Goal: Task Accomplishment & Management: Use online tool/utility

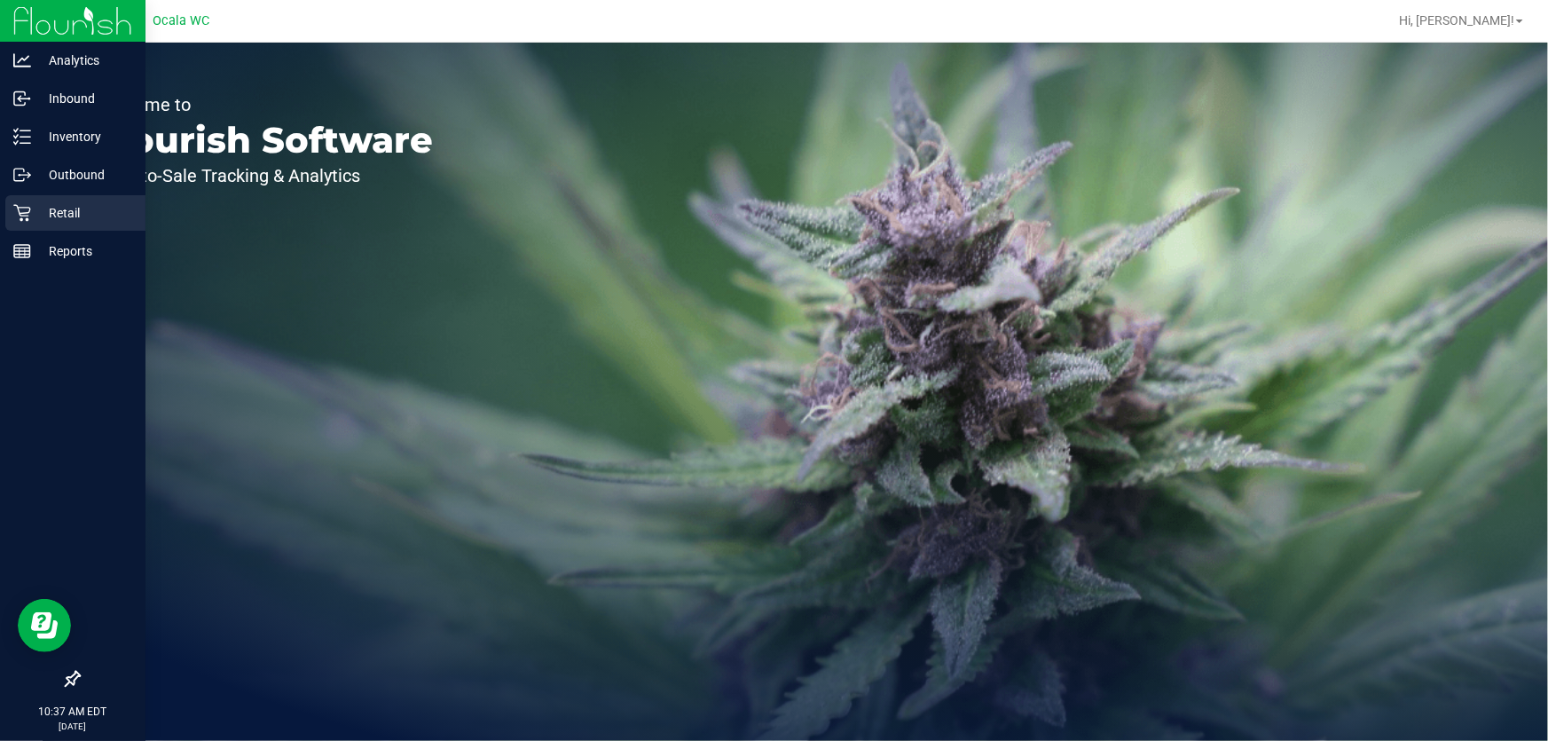
click at [30, 195] on div "Retail" at bounding box center [75, 212] width 140 height 35
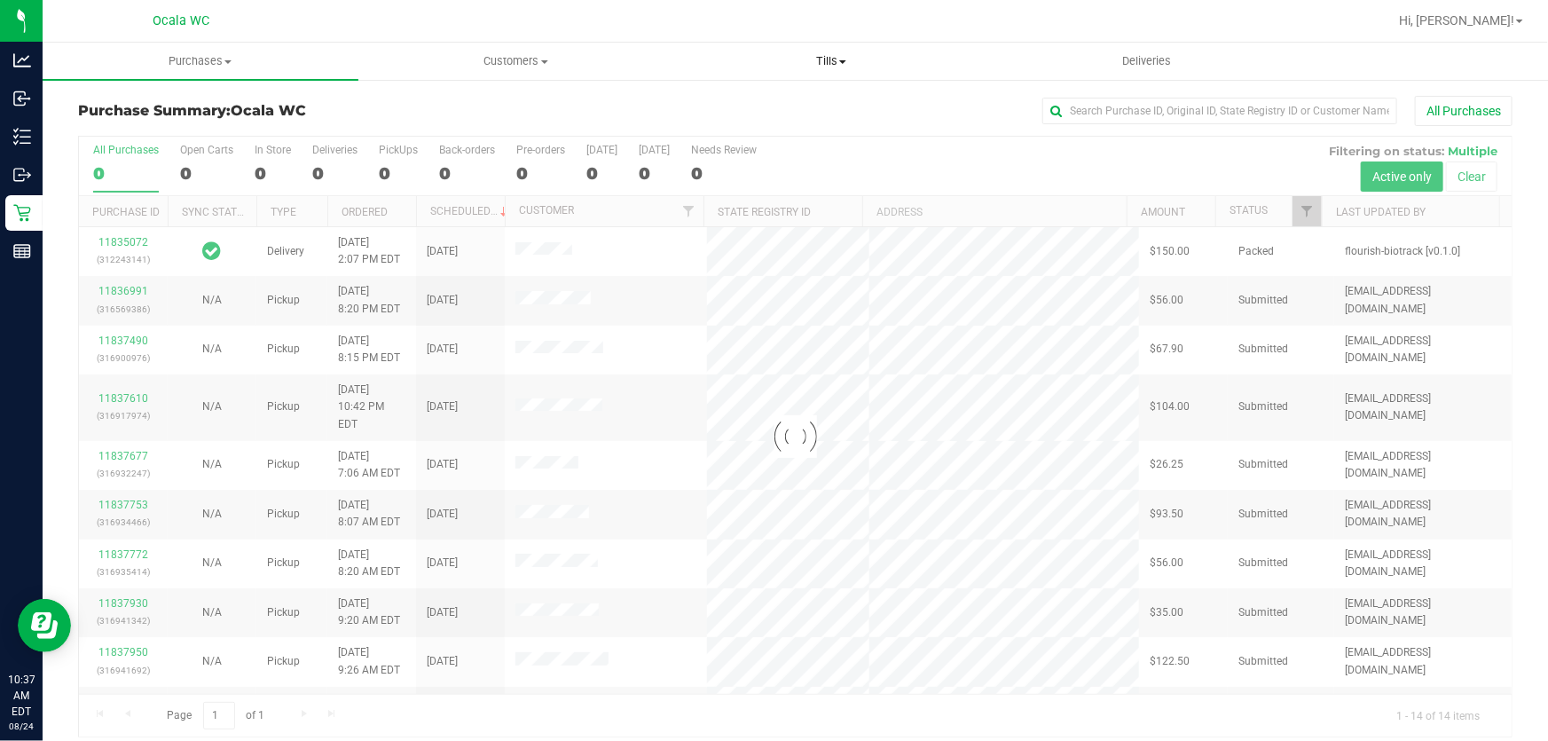
click at [824, 64] on span "Tills" at bounding box center [831, 61] width 314 height 16
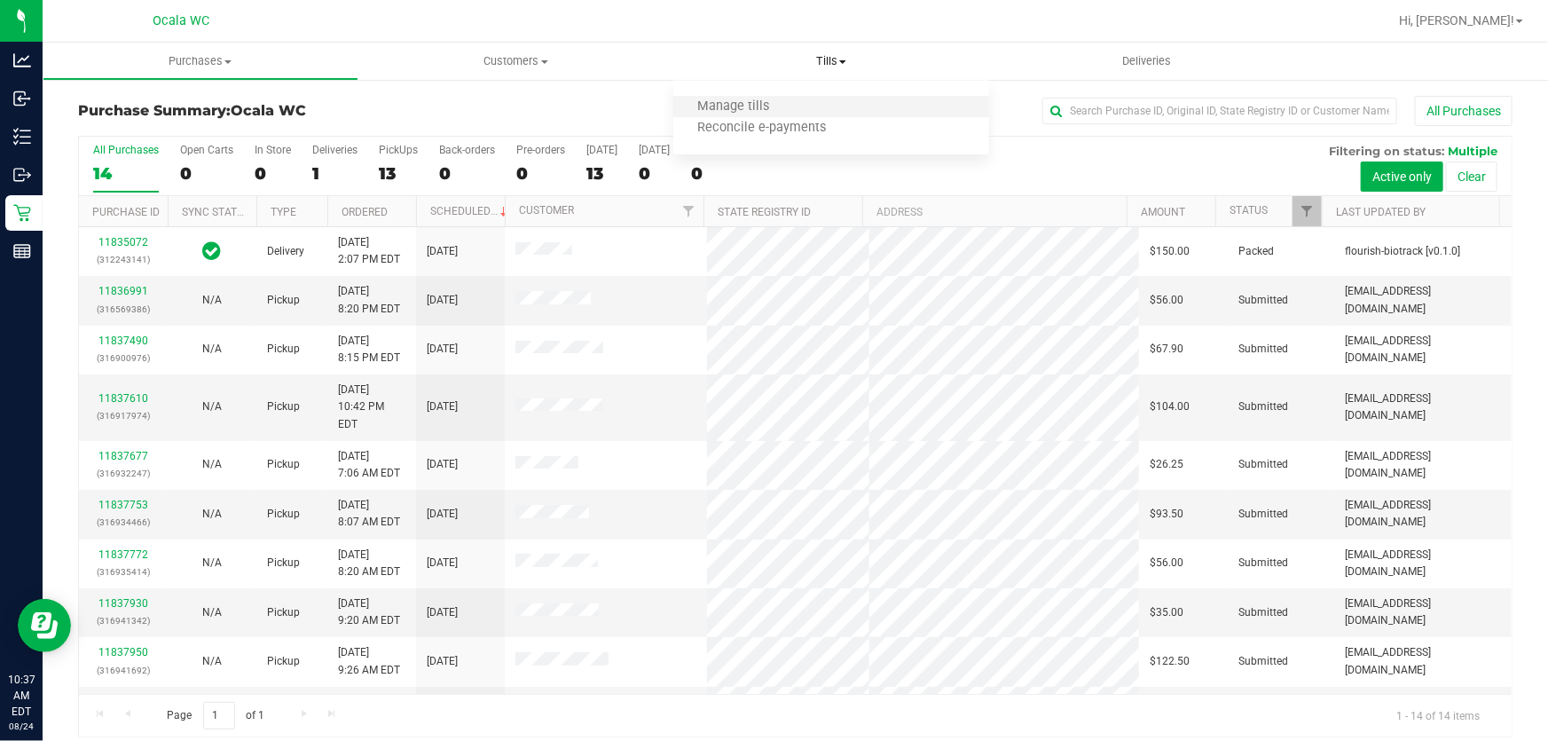
click at [825, 103] on li "Manage tills" at bounding box center [831, 107] width 316 height 21
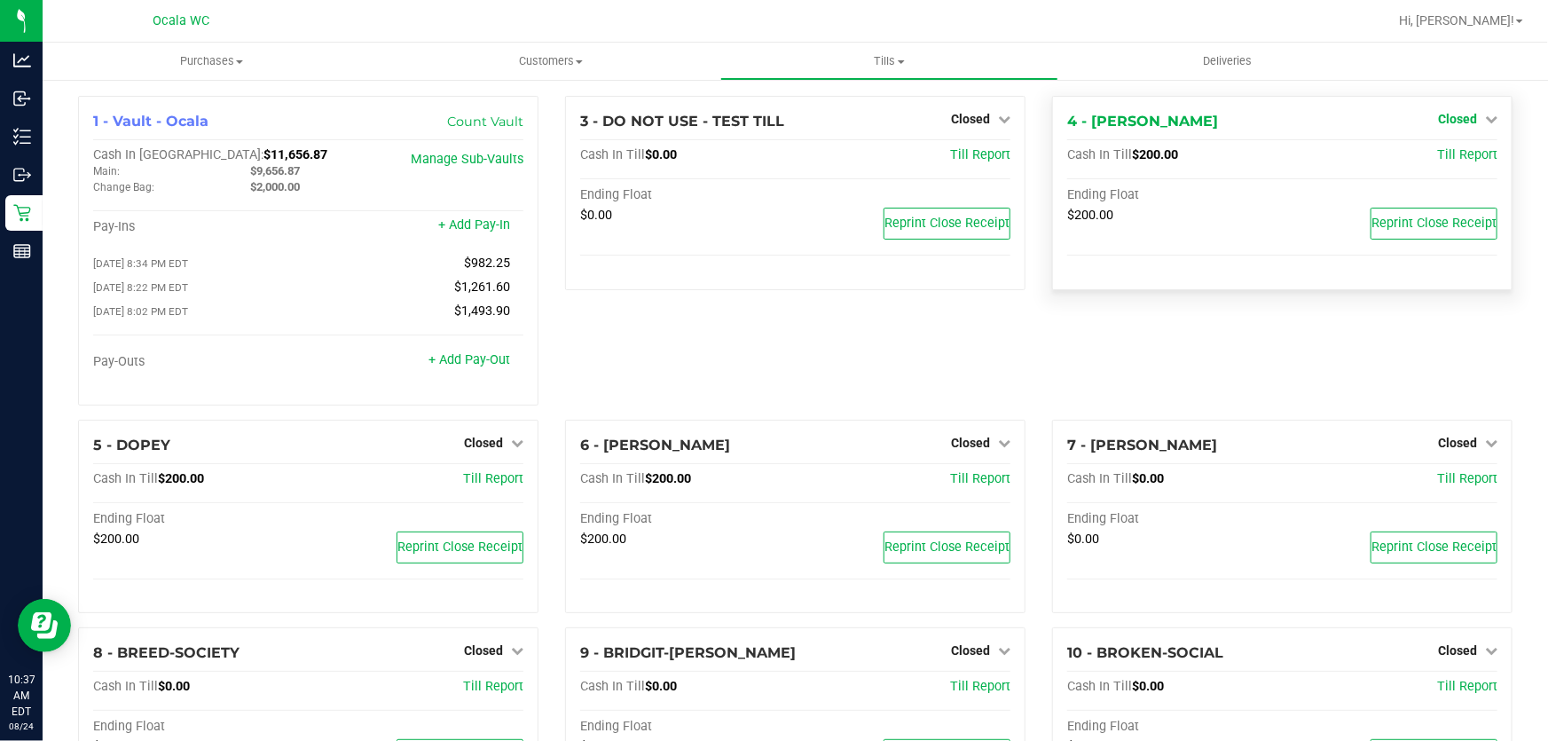
click at [1464, 118] on span "Closed" at bounding box center [1457, 119] width 39 height 14
click at [1455, 159] on link "Open Till" at bounding box center [1457, 156] width 47 height 14
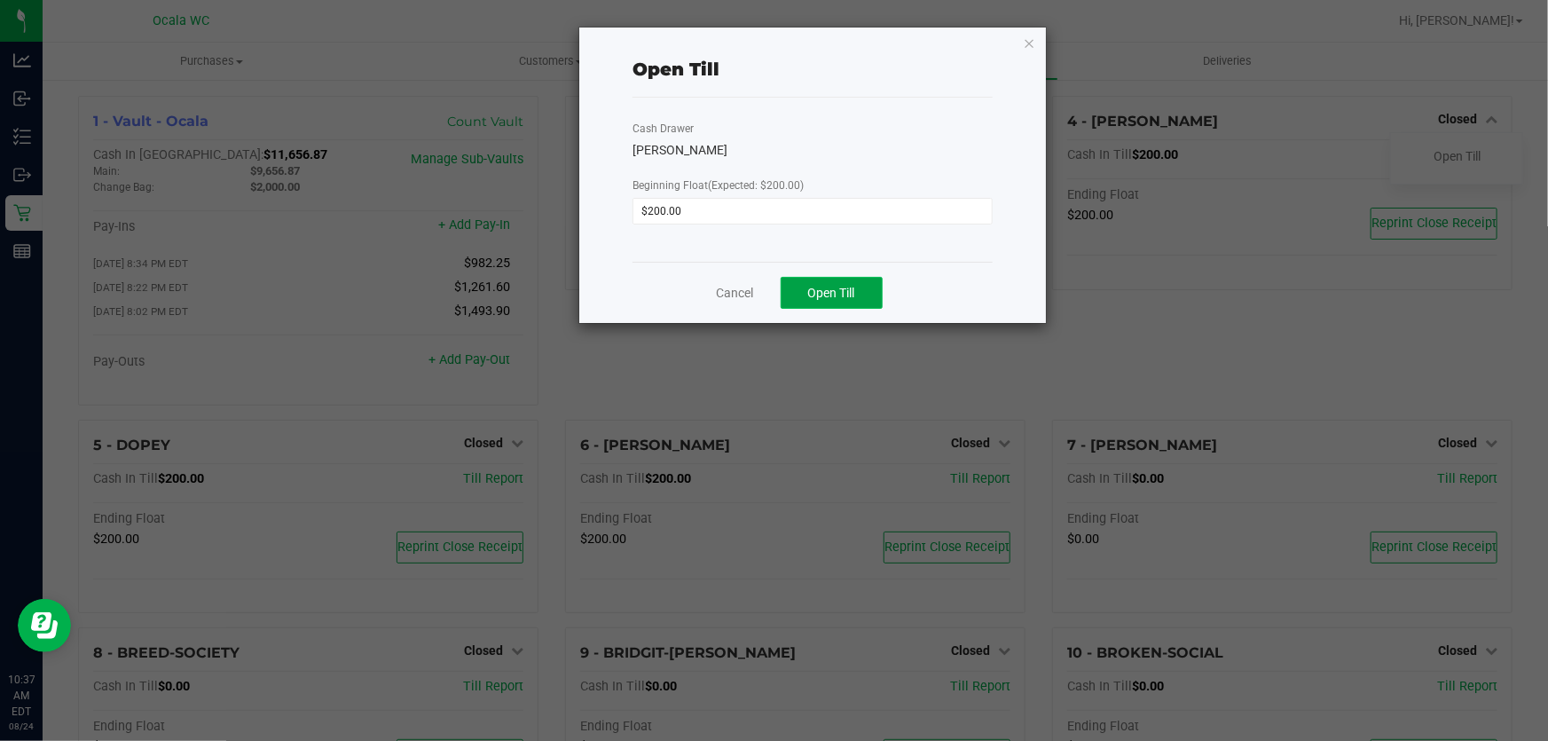
click at [836, 300] on span "Open Till" at bounding box center [831, 293] width 47 height 14
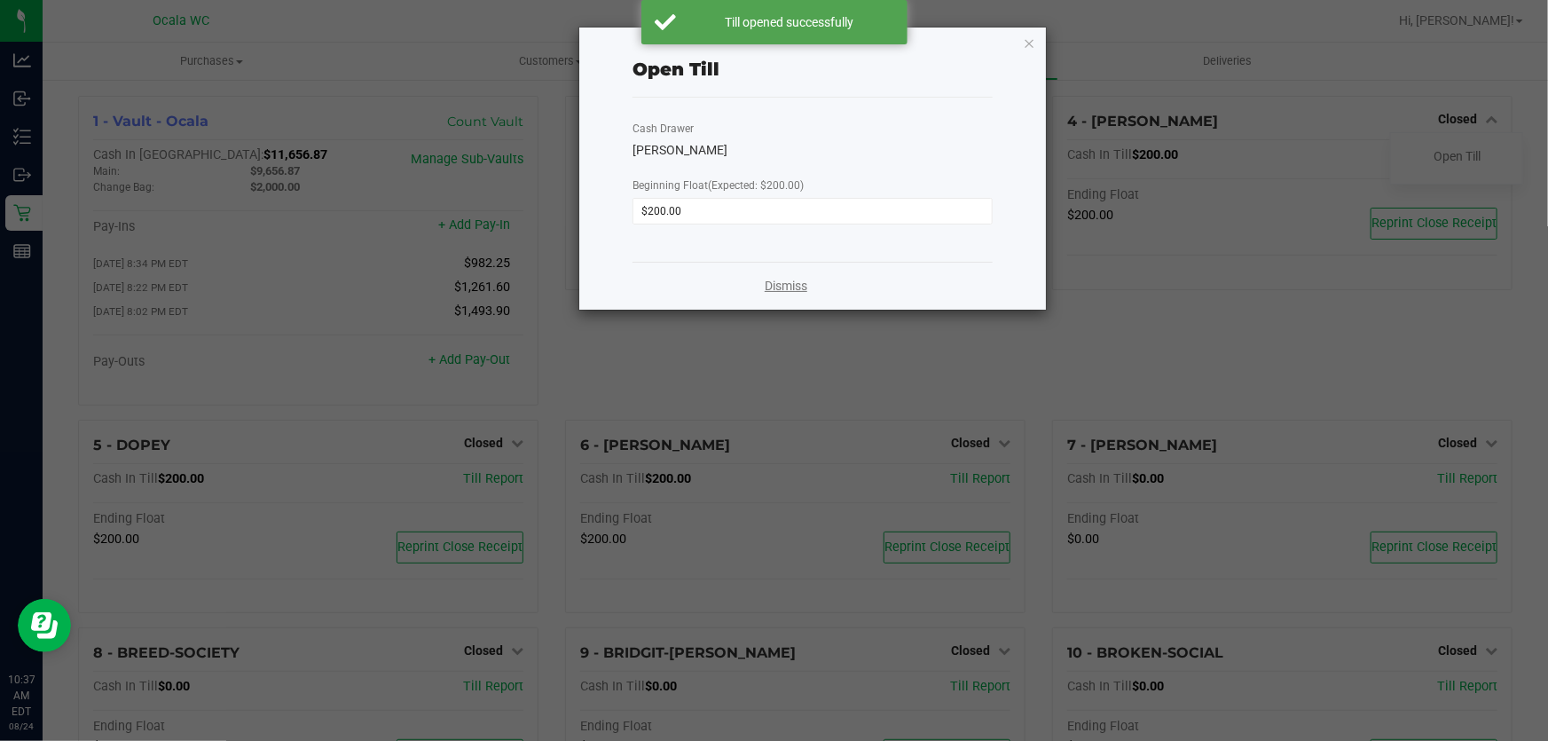
click at [803, 290] on link "Dismiss" at bounding box center [786, 286] width 43 height 19
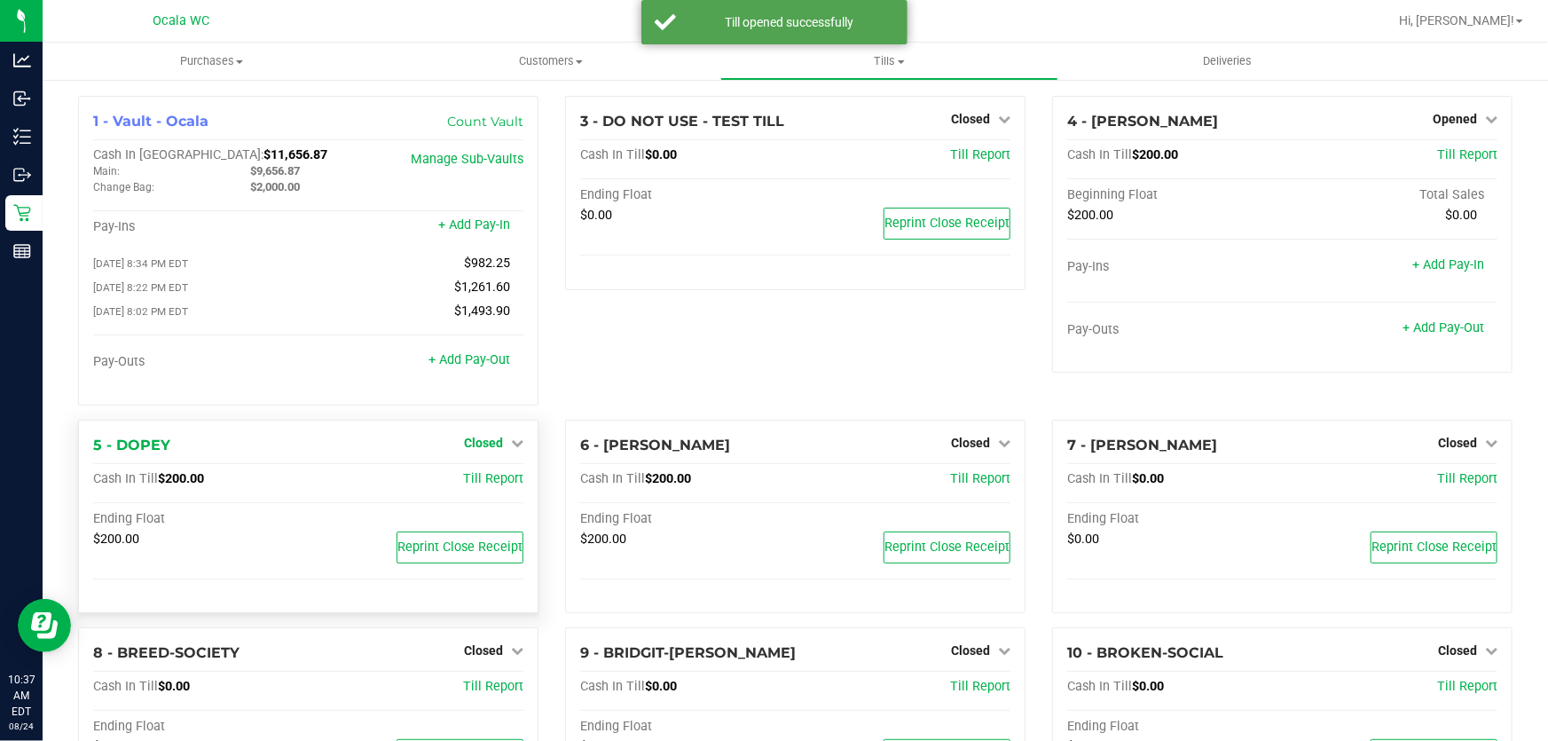
click at [479, 447] on span "Closed" at bounding box center [483, 443] width 39 height 14
click at [479, 479] on link "Open Till" at bounding box center [483, 479] width 47 height 14
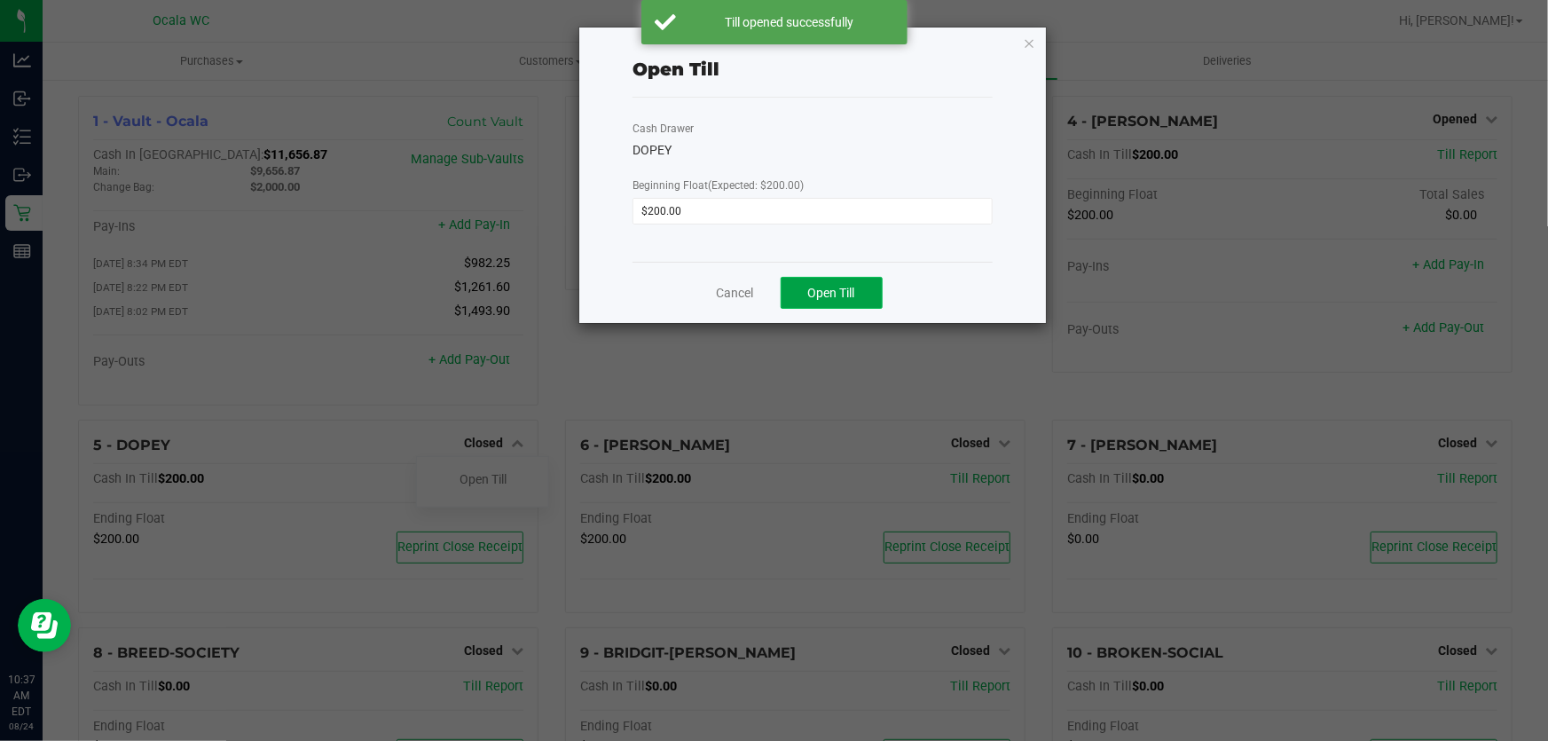
click at [804, 307] on button "Open Till" at bounding box center [832, 293] width 102 height 32
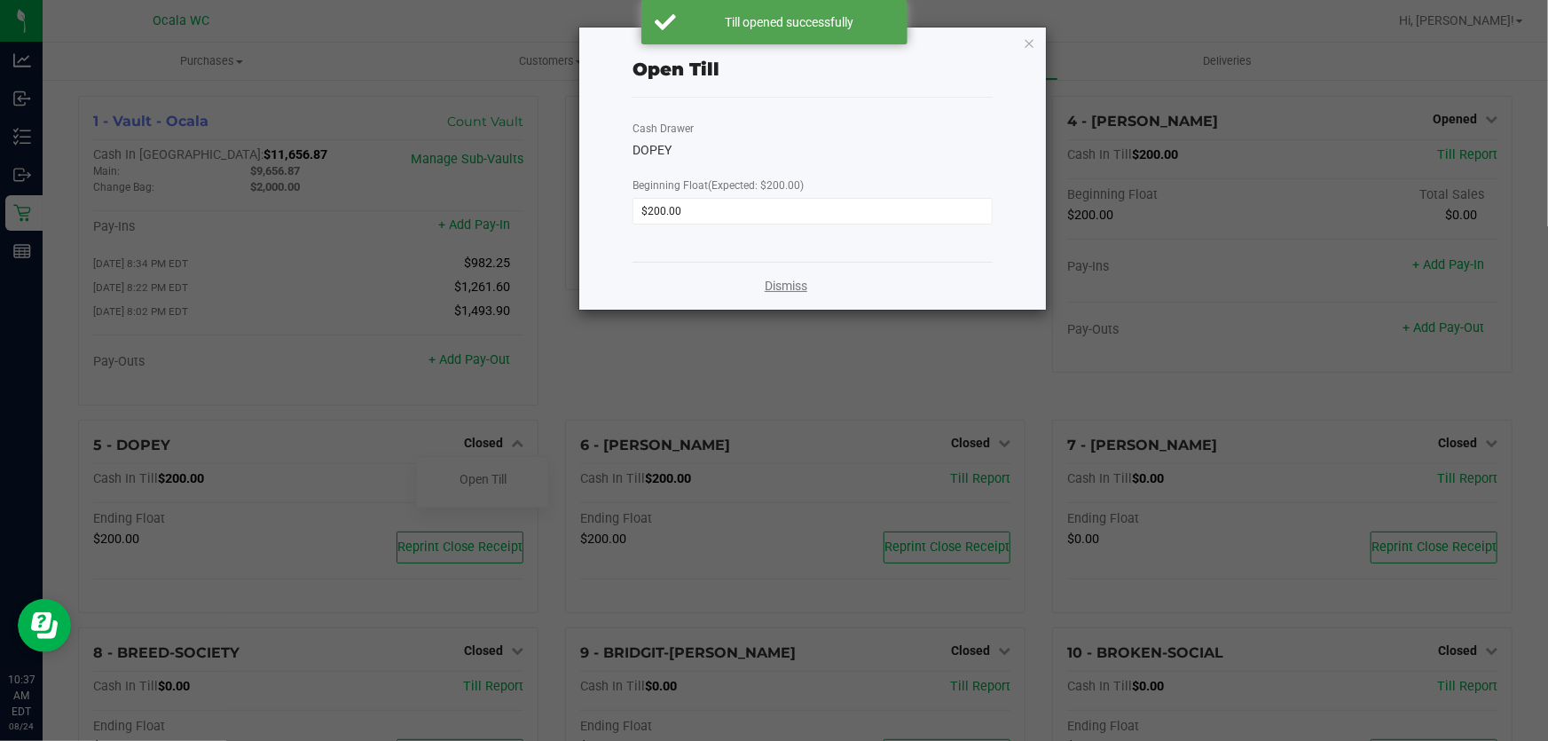
click at [792, 289] on link "Dismiss" at bounding box center [786, 286] width 43 height 19
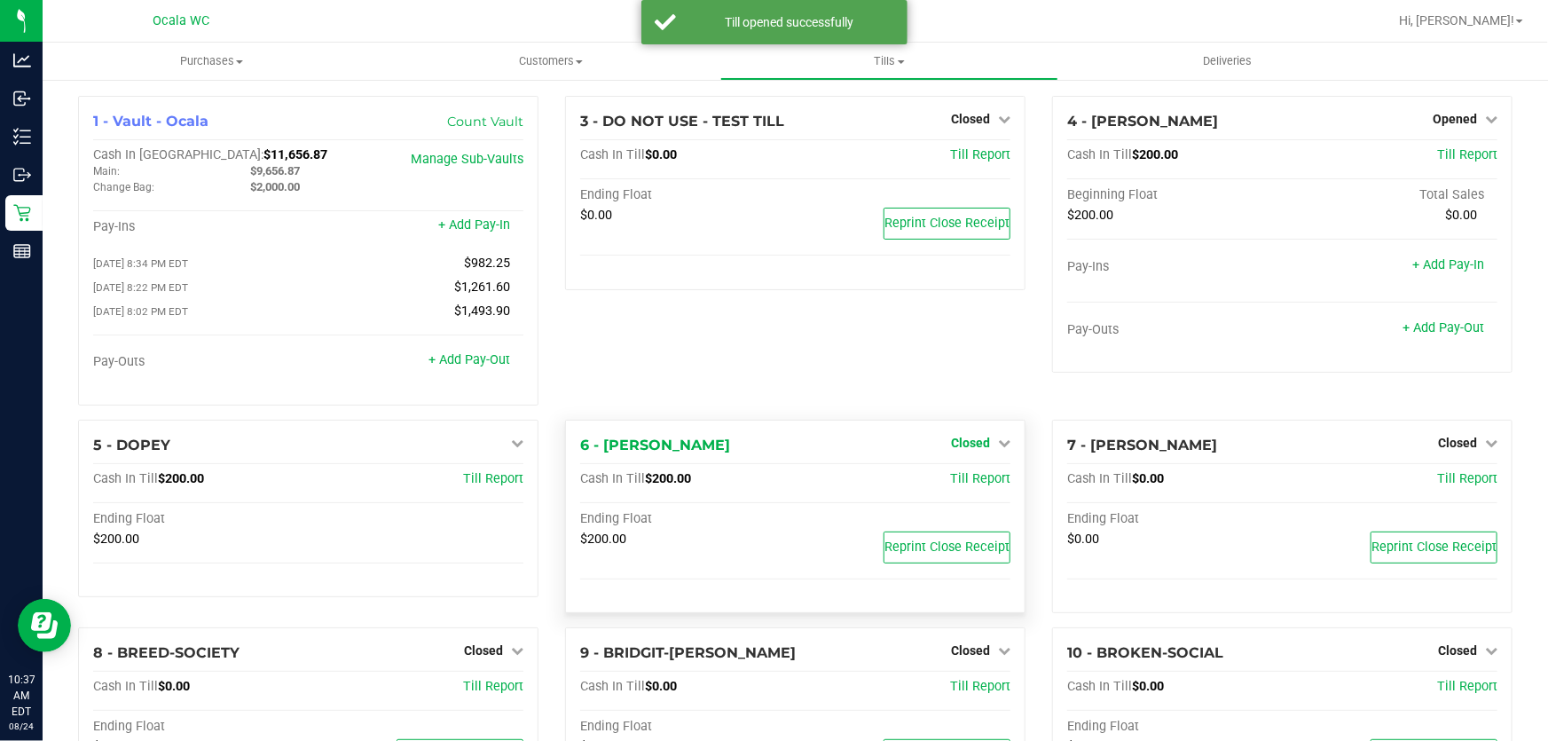
click at [958, 444] on span "Closed" at bounding box center [970, 443] width 39 height 14
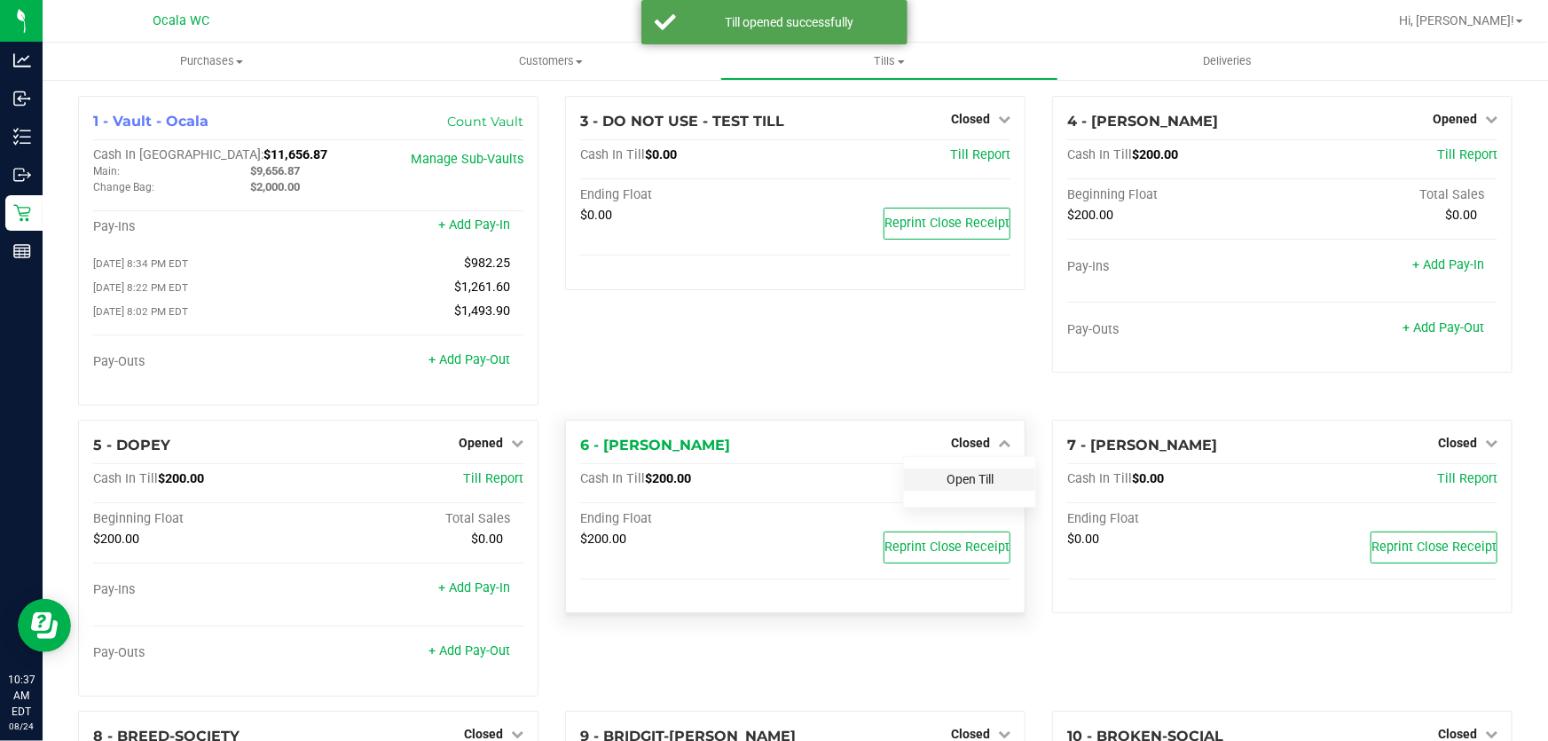
click at [947, 483] on link "Open Till" at bounding box center [970, 479] width 47 height 14
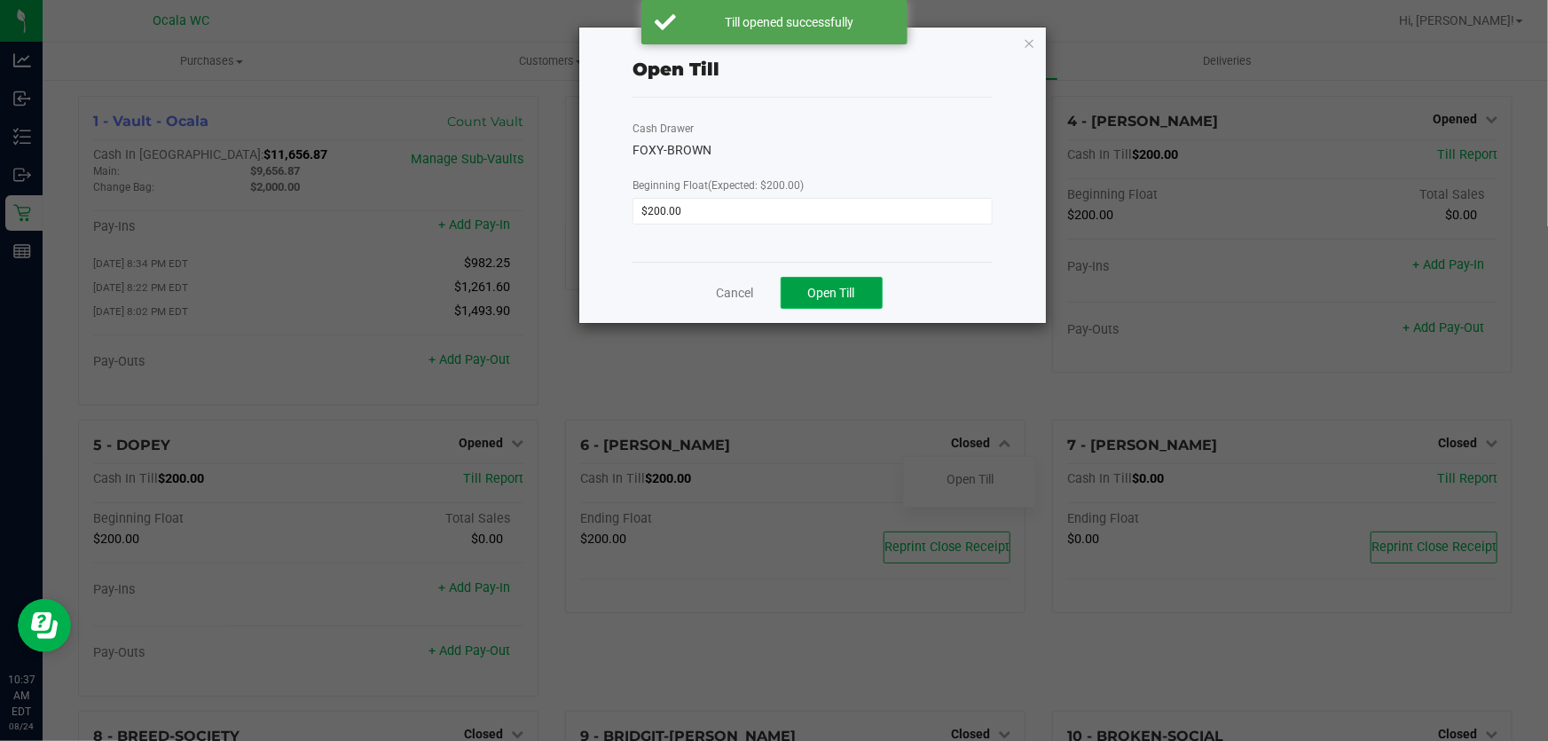
click at [873, 301] on button "Open Till" at bounding box center [832, 293] width 102 height 32
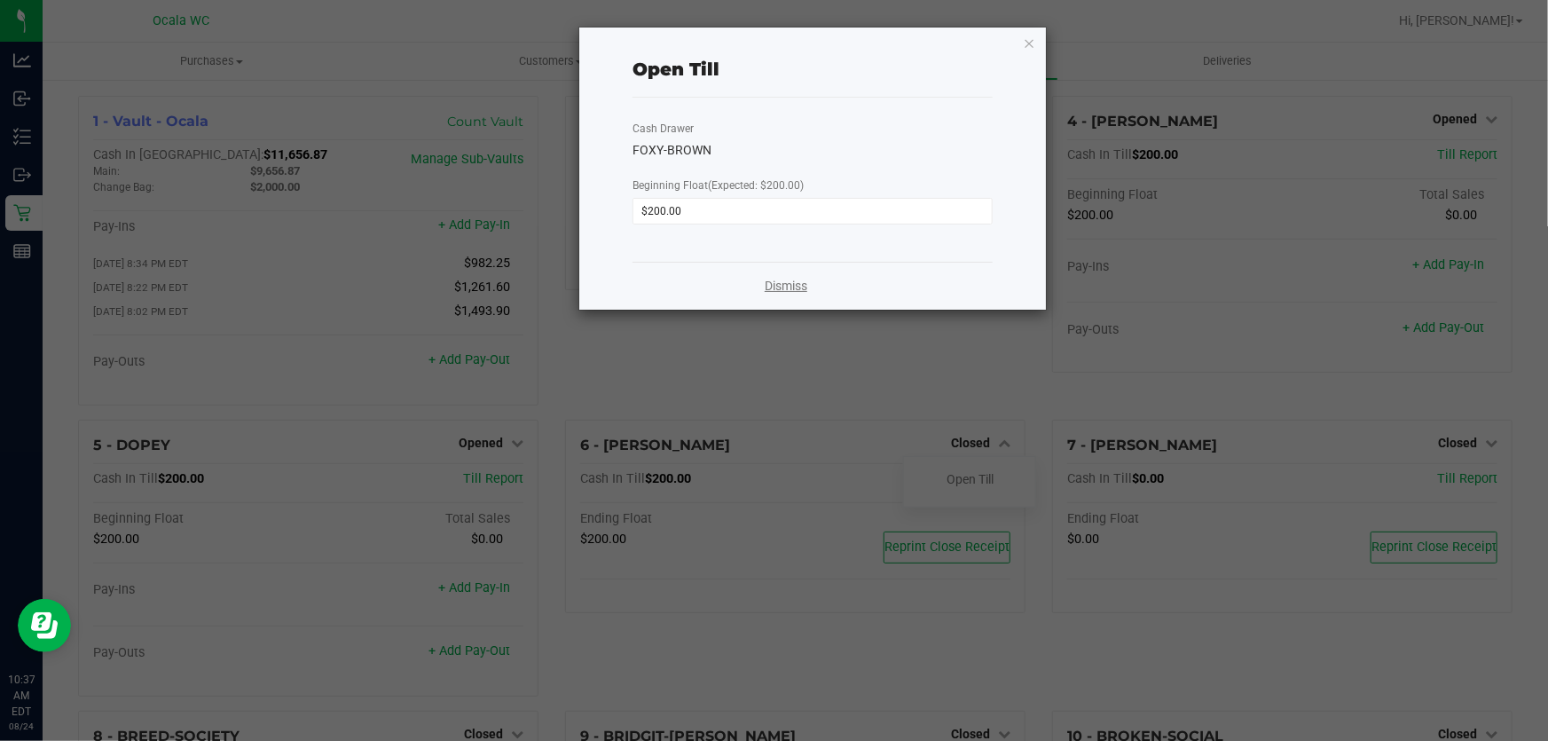
click at [772, 287] on link "Dismiss" at bounding box center [786, 286] width 43 height 19
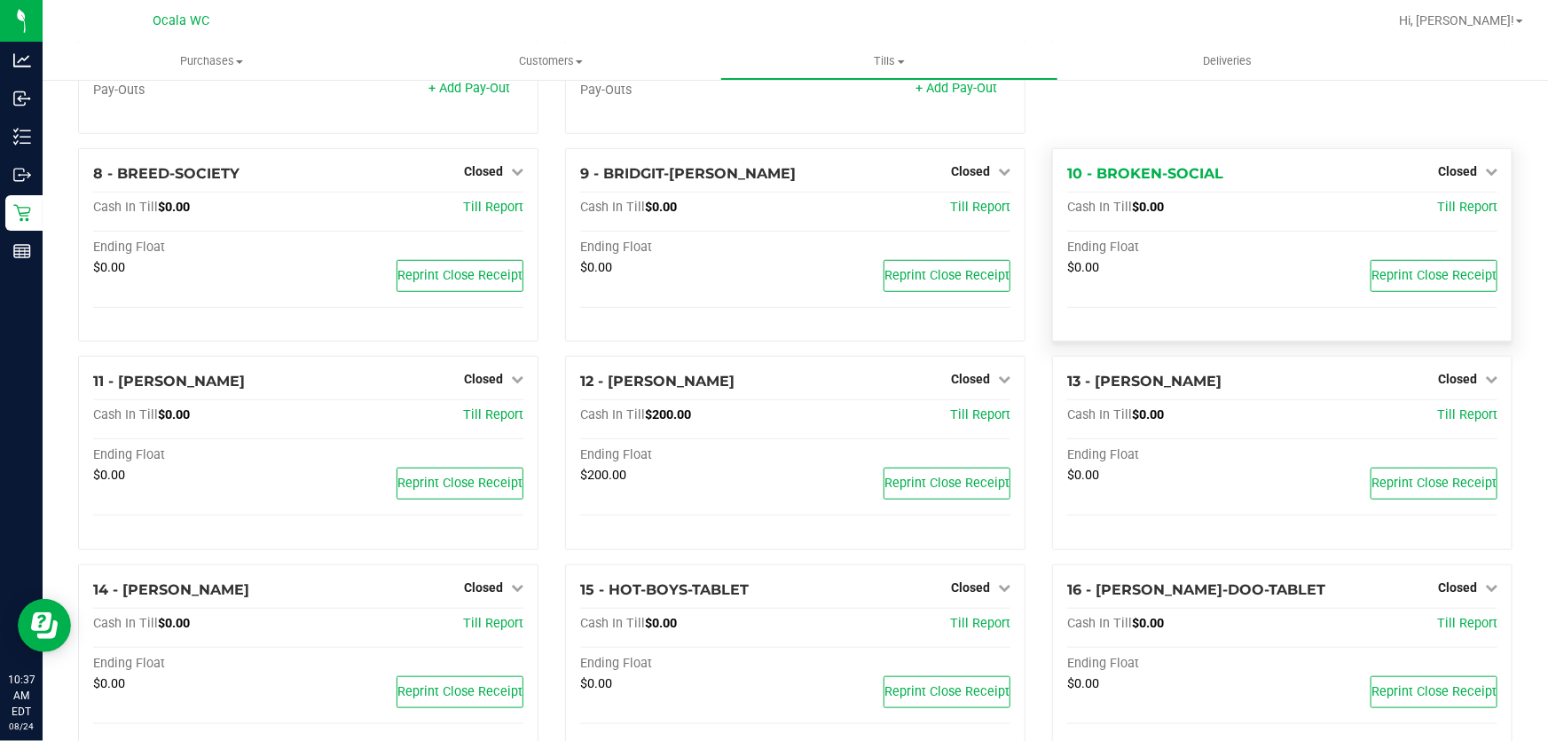
scroll to position [564, 0]
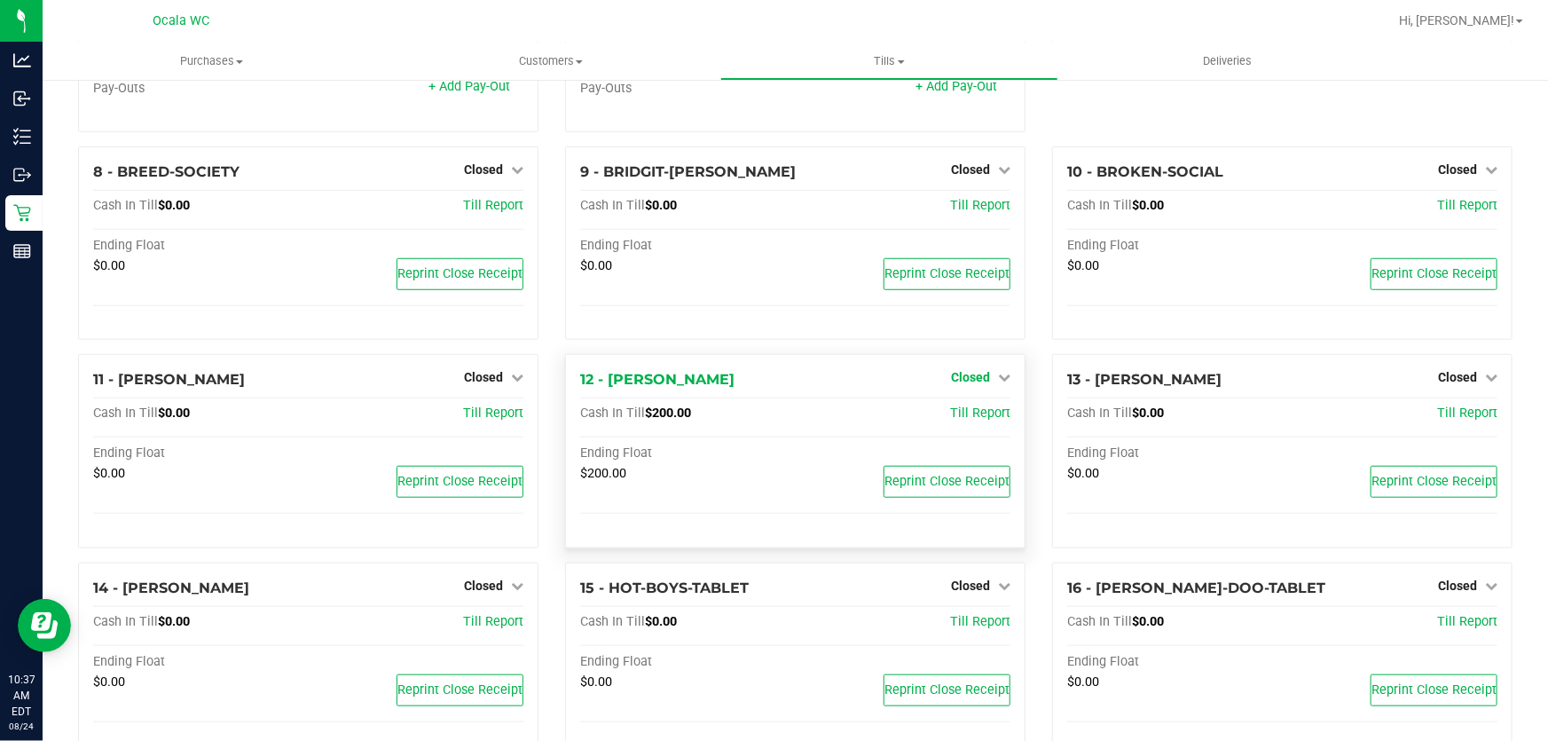
click at [979, 384] on span "Closed" at bounding box center [970, 377] width 39 height 14
click at [974, 415] on link "Open Till" at bounding box center [970, 414] width 47 height 14
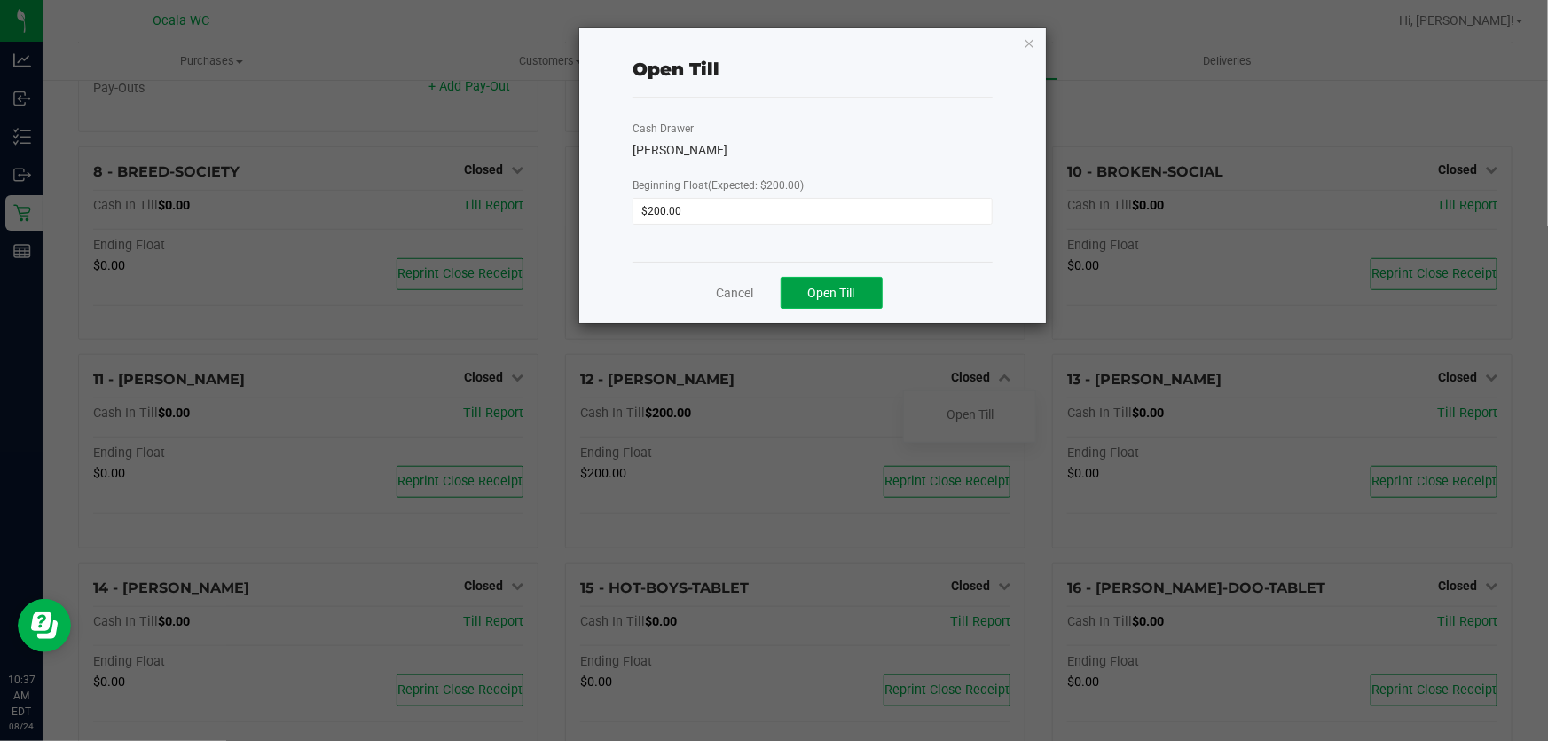
click at [827, 287] on span "Open Till" at bounding box center [831, 293] width 47 height 14
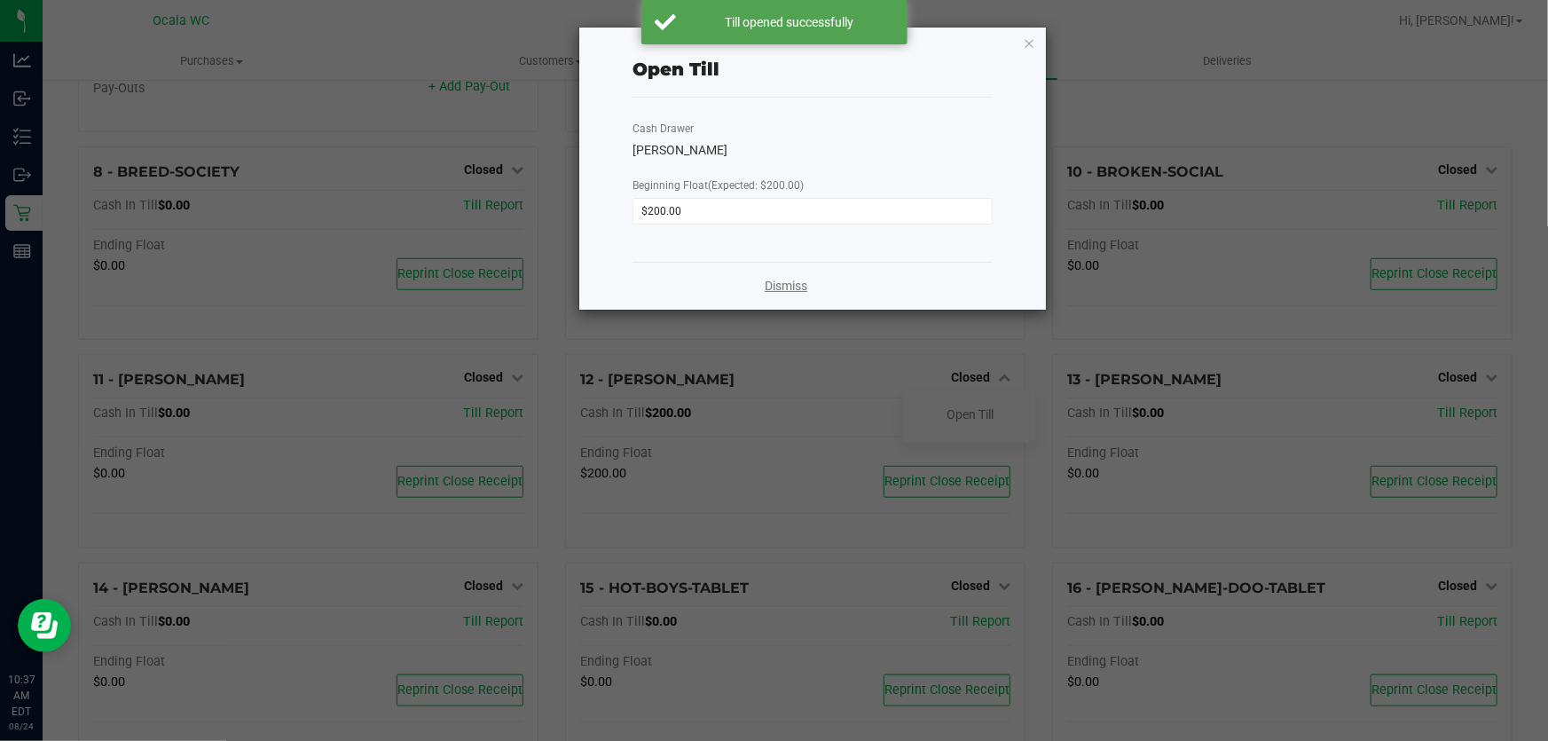
click at [782, 293] on link "Dismiss" at bounding box center [786, 286] width 43 height 19
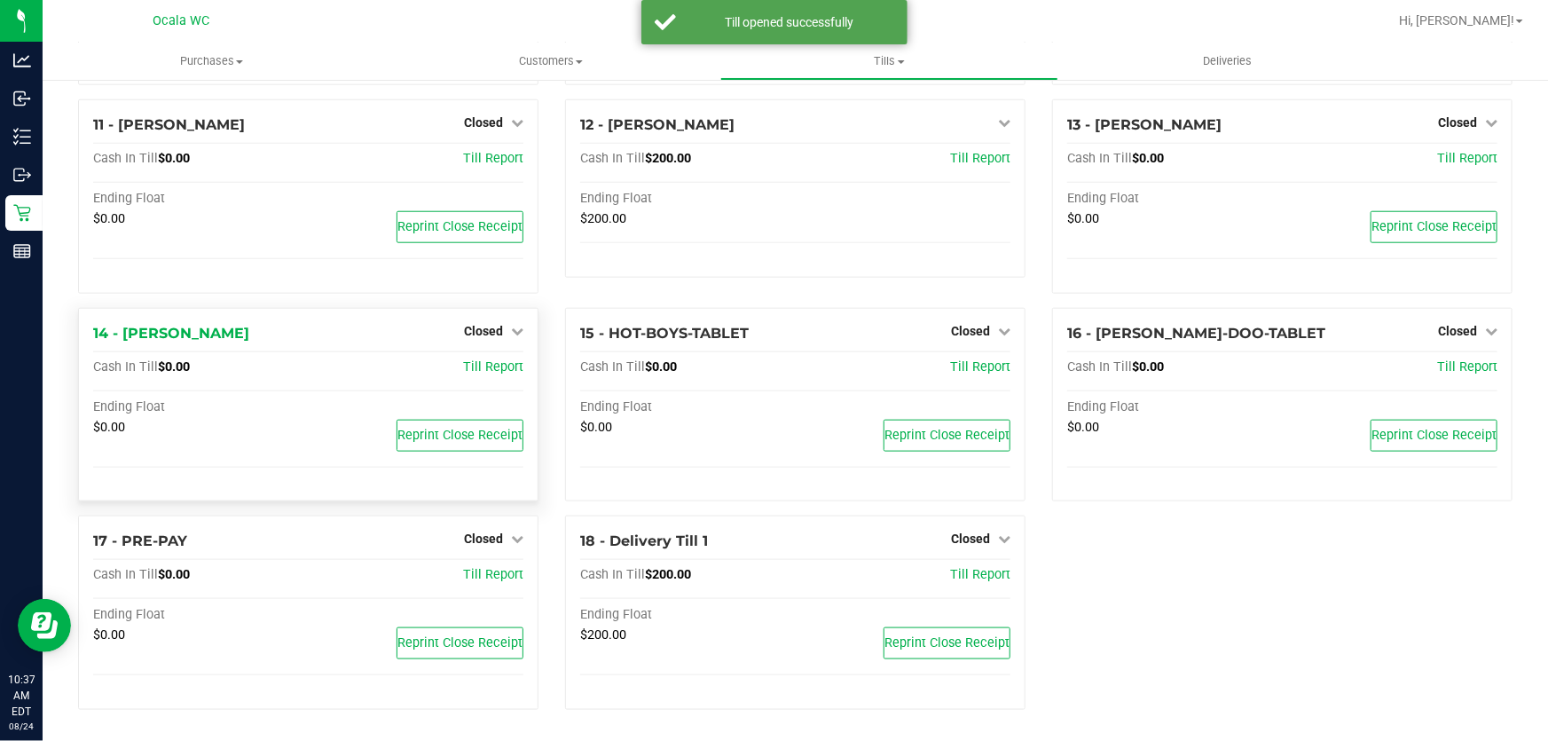
scroll to position [820, 0]
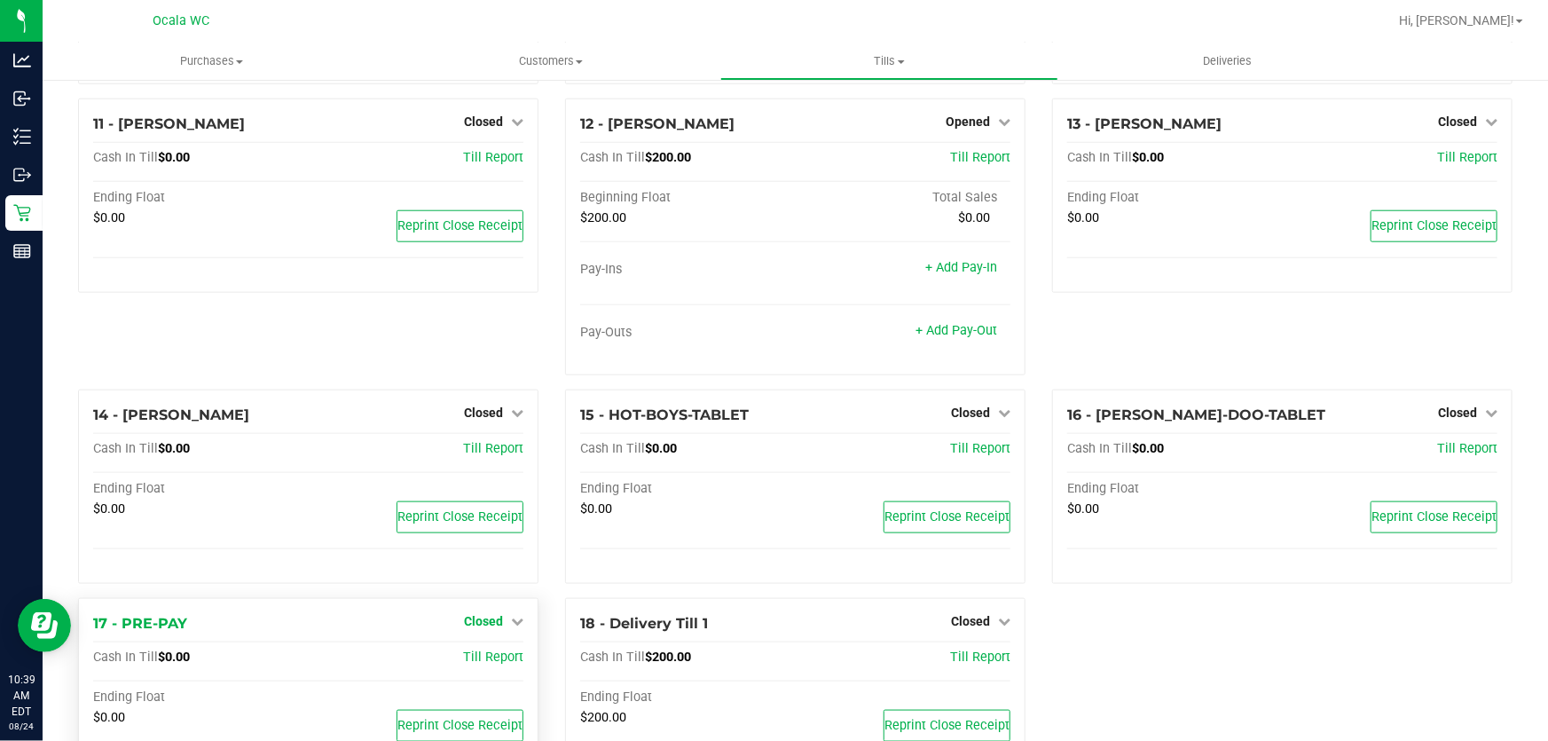
click at [479, 624] on span "Closed" at bounding box center [483, 621] width 39 height 14
click at [491, 661] on link "Open Till" at bounding box center [483, 657] width 47 height 14
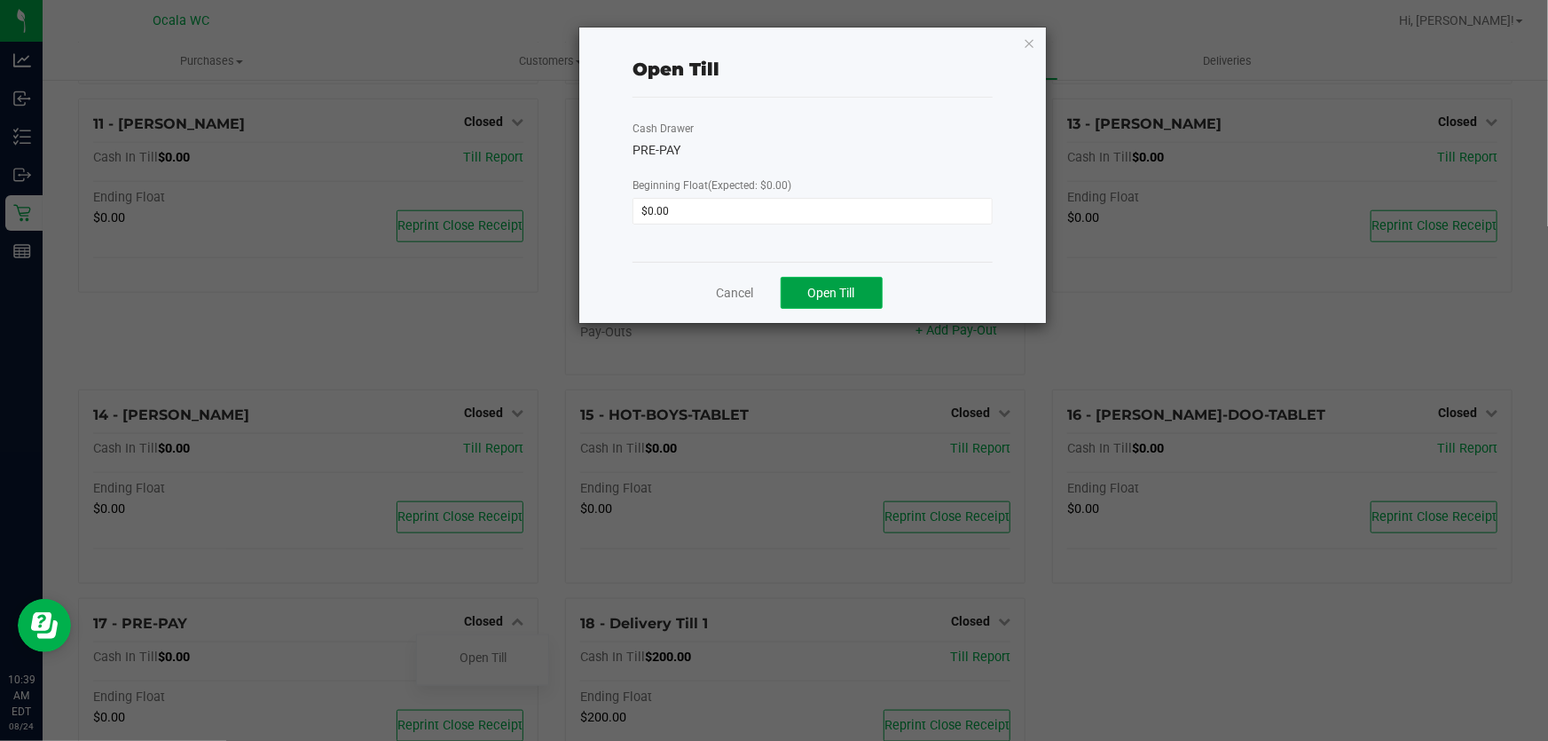
click at [865, 289] on button "Open Till" at bounding box center [832, 293] width 102 height 32
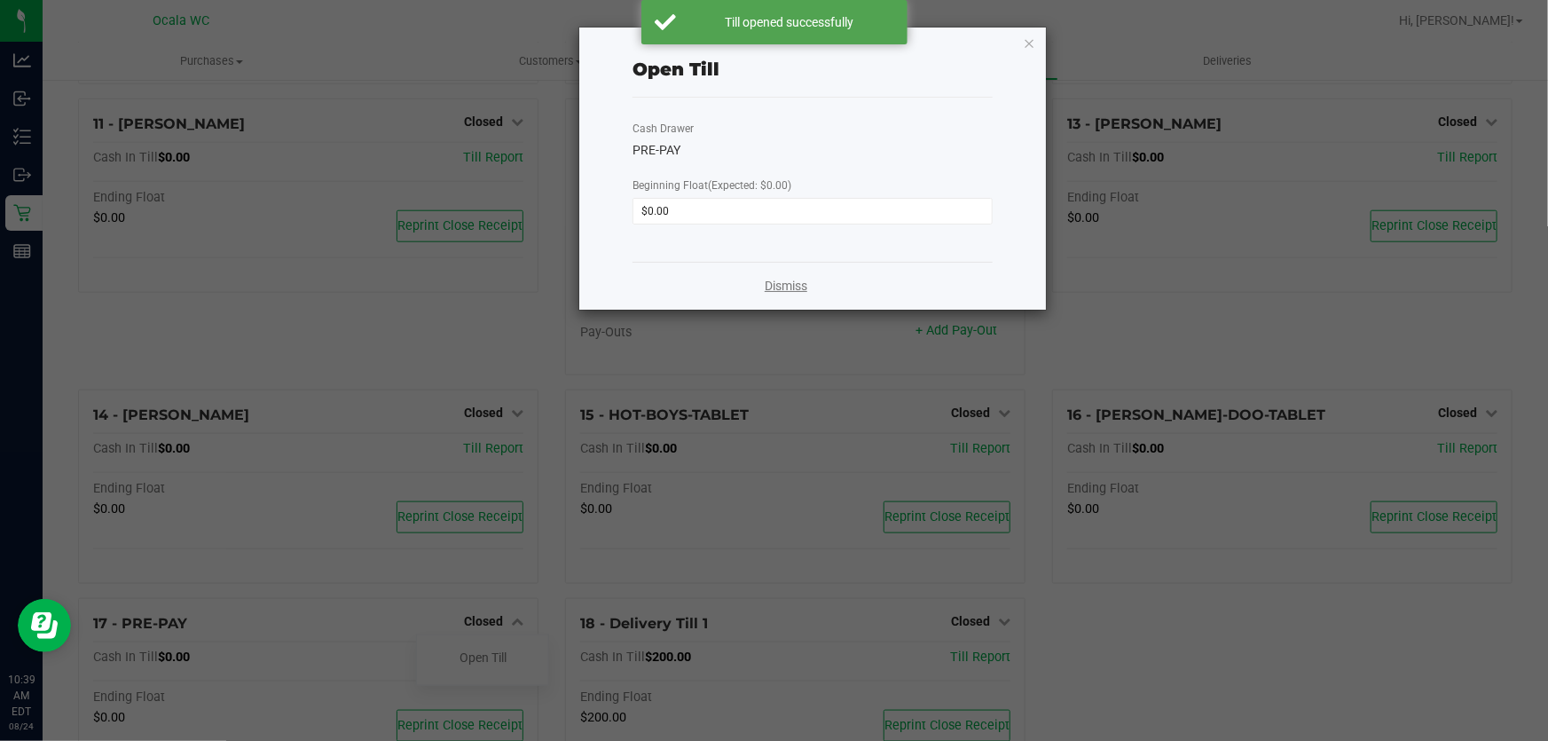
click at [794, 281] on link "Dismiss" at bounding box center [786, 286] width 43 height 19
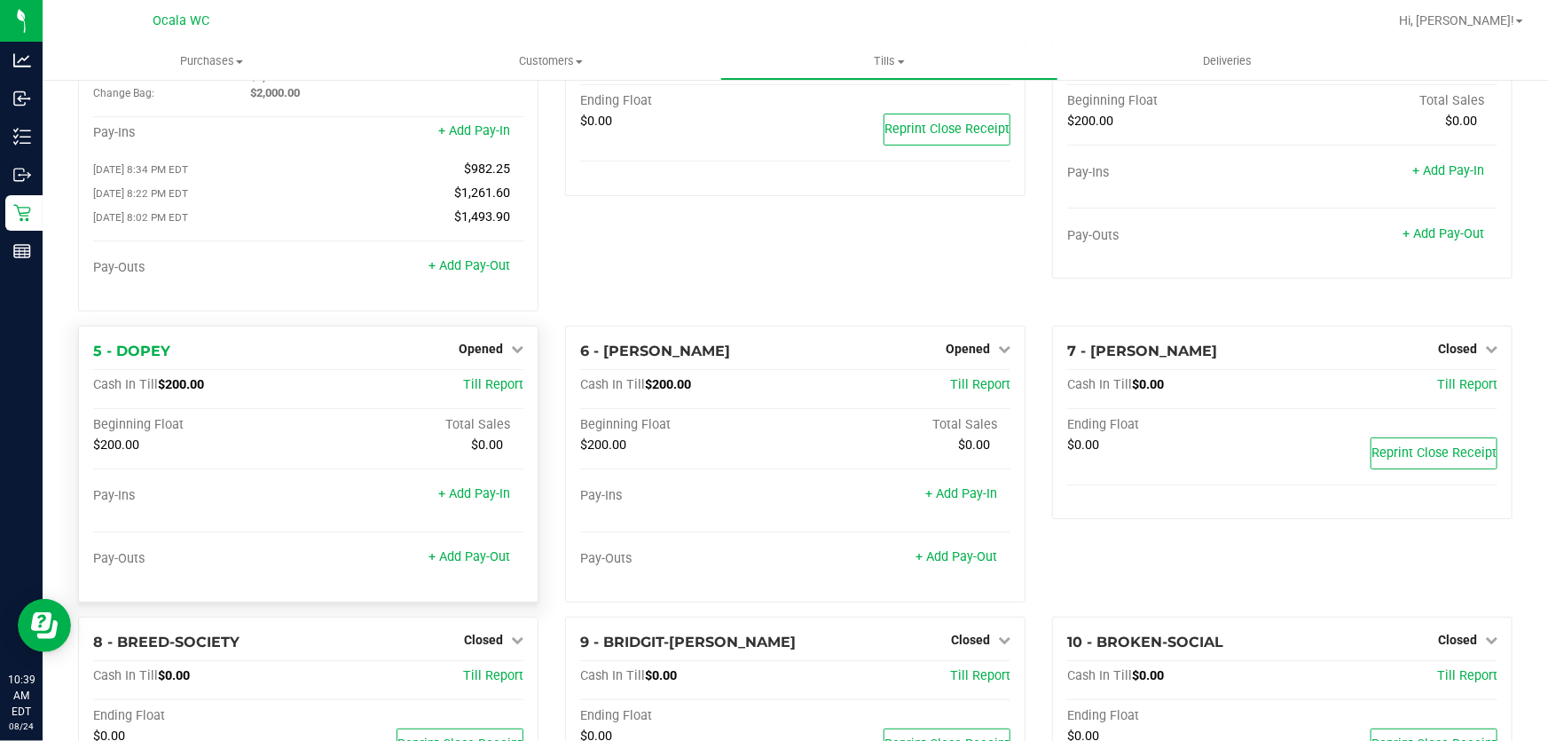
scroll to position [0, 0]
